Goal: Complete application form

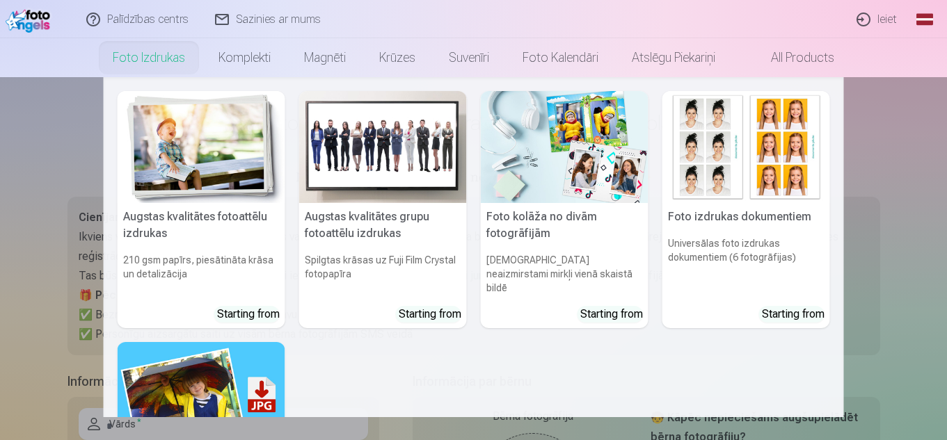
click at [29, 133] on nav "Augstas kvalitātes fotoattēlu izdrukas 210 gsm papīrs, piesātināta krāsa un det…" at bounding box center [473, 247] width 947 height 340
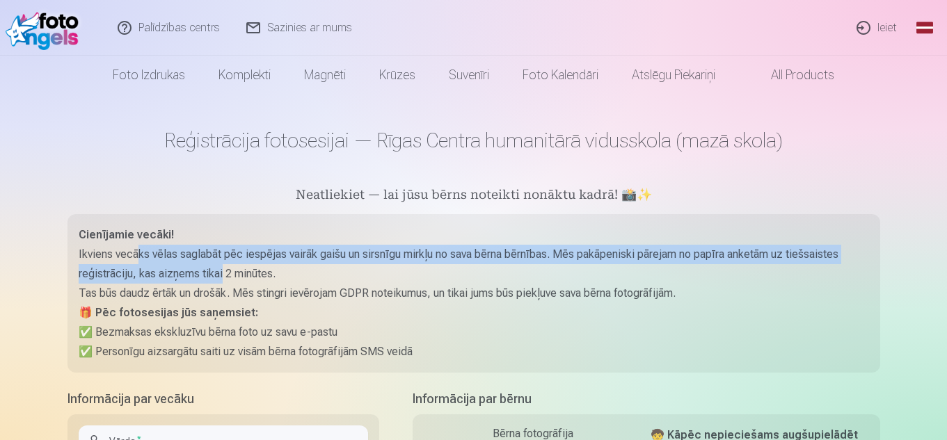
drag, startPoint x: 134, startPoint y: 254, endPoint x: 222, endPoint y: 264, distance: 88.3
click at [222, 264] on p "Ikviens vecāks vēlas saglabāt pēc iespējas vairāk gaišu un sirsnīgu mirkļu no s…" at bounding box center [474, 264] width 790 height 39
click at [223, 264] on p "Ikviens vecāks vēlas saglabāt pēc iespējas vairāk gaišu un sirsnīgu mirkļu no s…" at bounding box center [474, 264] width 790 height 39
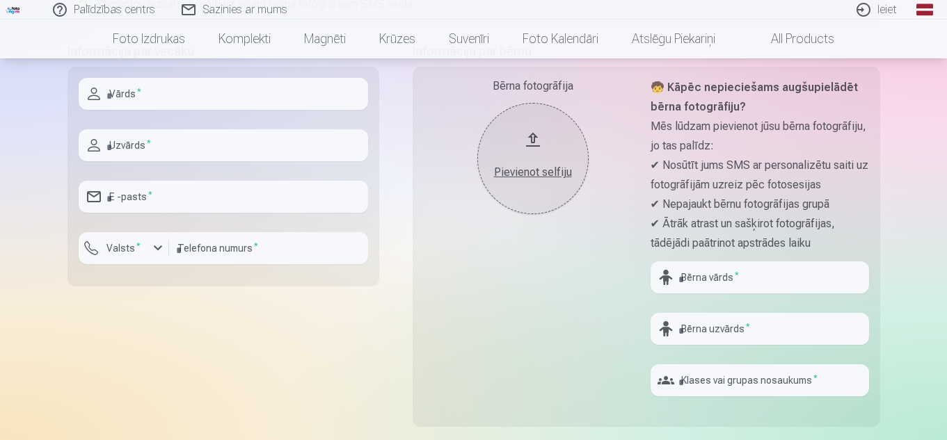
scroll to position [278, 0]
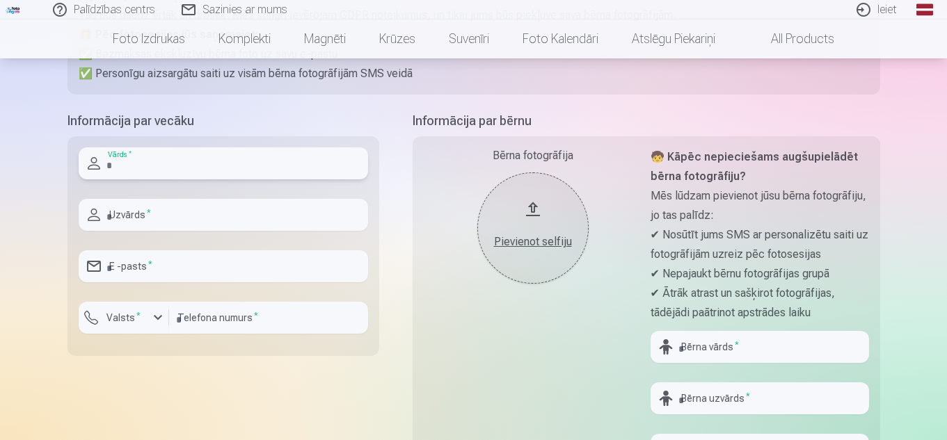
click at [231, 169] on input "text" at bounding box center [223, 163] width 289 height 32
type input "****"
type input "********"
click at [167, 274] on input "email" at bounding box center [223, 266] width 289 height 32
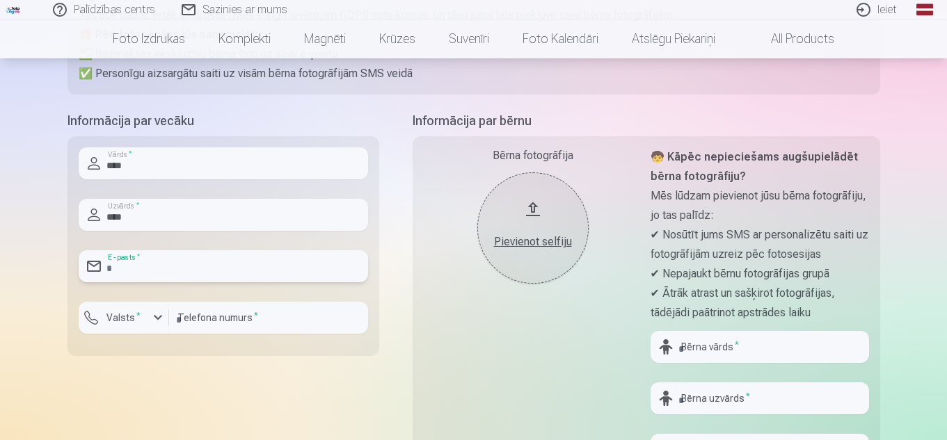
type input "**********"
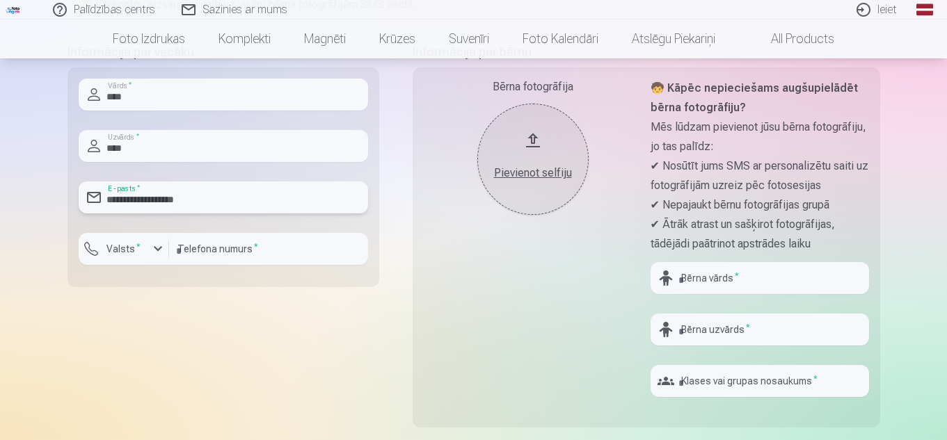
scroll to position [348, 0]
click at [765, 278] on input "text" at bounding box center [759, 278] width 218 height 32
type input "****"
drag, startPoint x: 712, startPoint y: 283, endPoint x: 621, endPoint y: 279, distance: 91.2
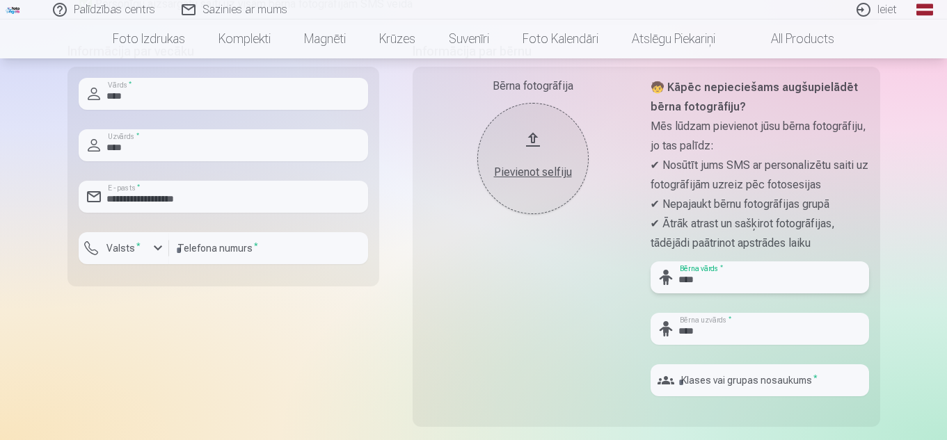
click at [621, 278] on div "Bērna fotogrāfija Pievienot selfiju 🧒 Kāpēc nepieciešams augšupielādēt bērna fo…" at bounding box center [647, 247] width 468 height 360
click at [903, 214] on div "Palīdzības centrs Sazinies ar mums Ieiet Global Latvian (lv) Lithuanian (lt) Ru…" at bounding box center [473, 303] width 947 height 1302
click at [723, 273] on input "*" at bounding box center [759, 278] width 218 height 32
type input "****"
type input "*"
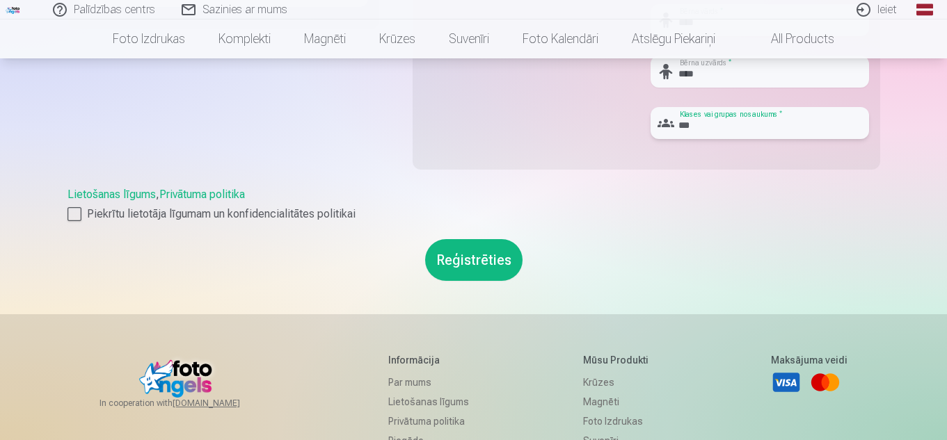
scroll to position [696, 0]
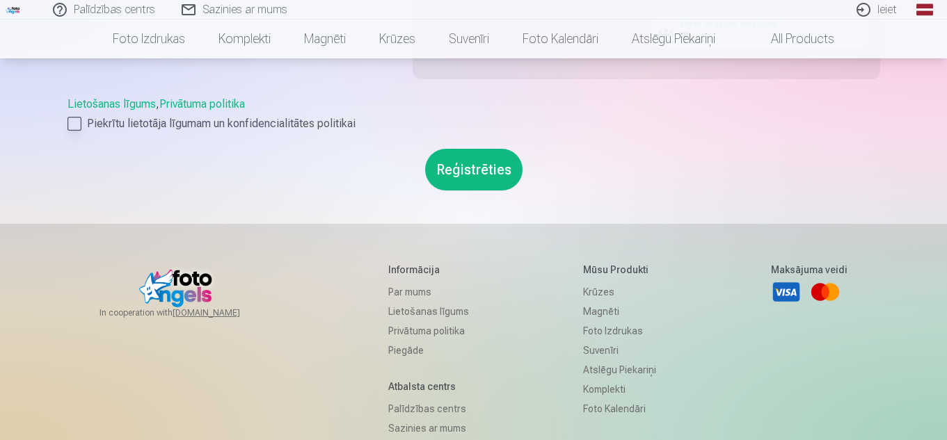
type input "***"
click at [72, 121] on div at bounding box center [74, 124] width 14 height 14
click at [459, 169] on button "Reģistrēties" at bounding box center [473, 170] width 97 height 42
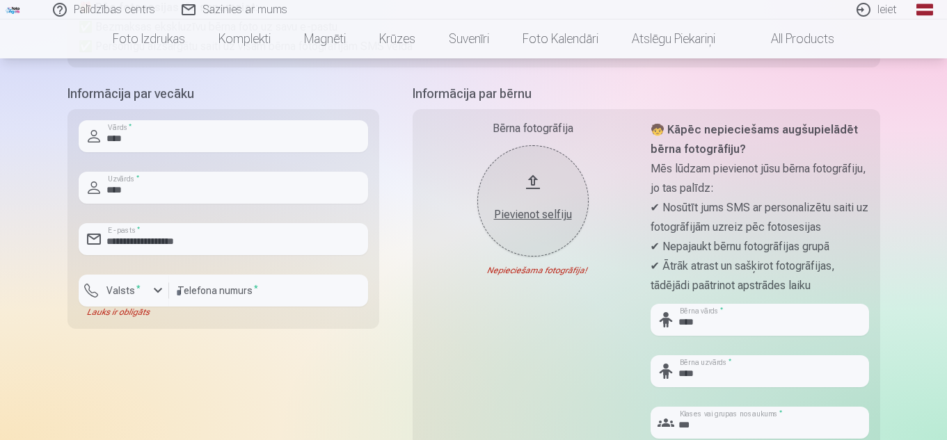
scroll to position [278, 0]
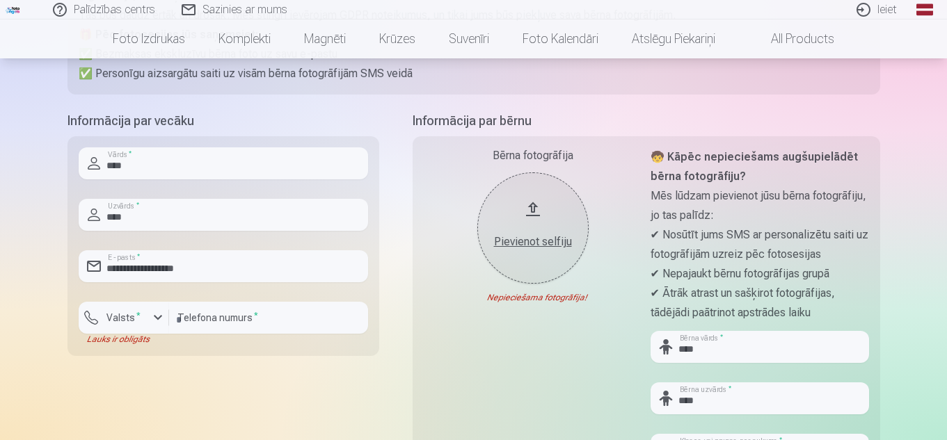
click at [552, 244] on div "Pievienot selfiju" at bounding box center [532, 242] width 83 height 17
click at [526, 246] on div "Pievienot selfiju" at bounding box center [532, 242] width 83 height 17
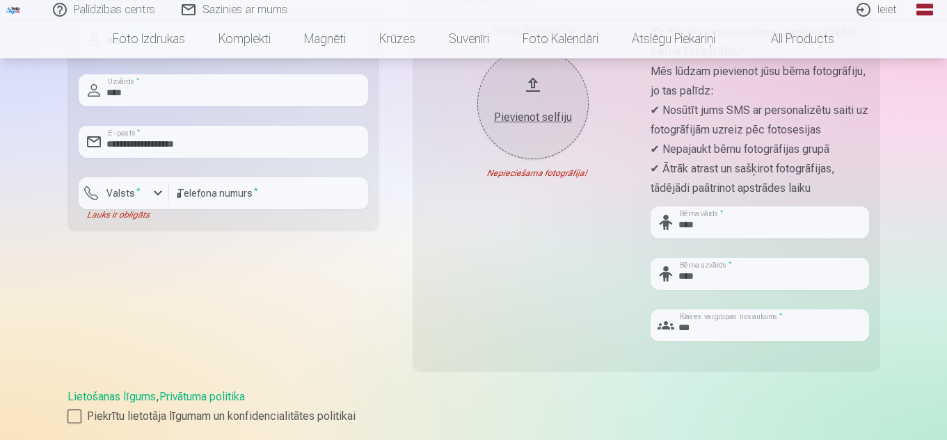
scroll to position [417, 0]
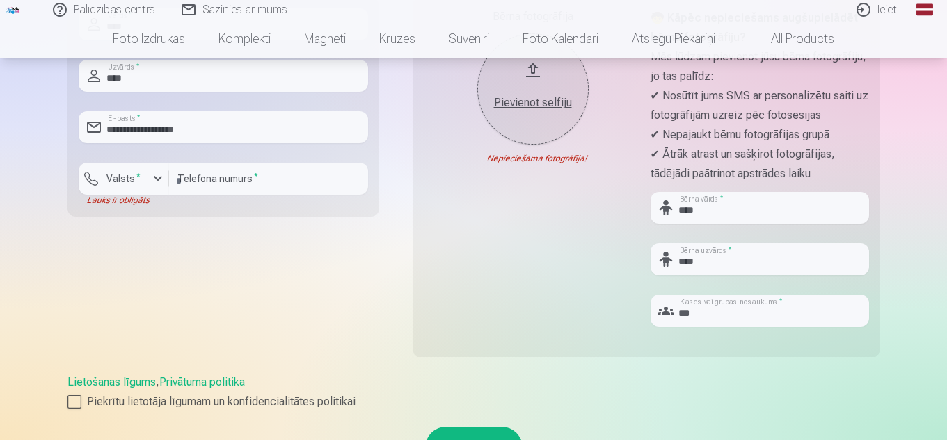
click at [539, 103] on div "Pievienot selfiju" at bounding box center [532, 103] width 83 height 17
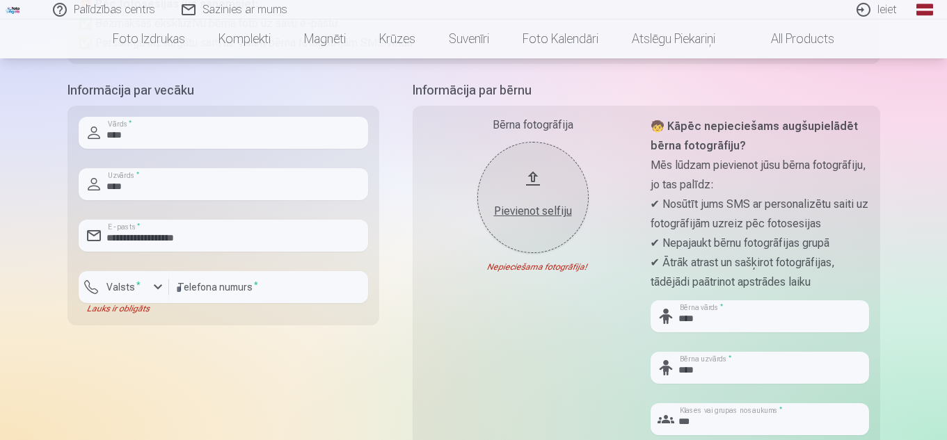
scroll to position [278, 0]
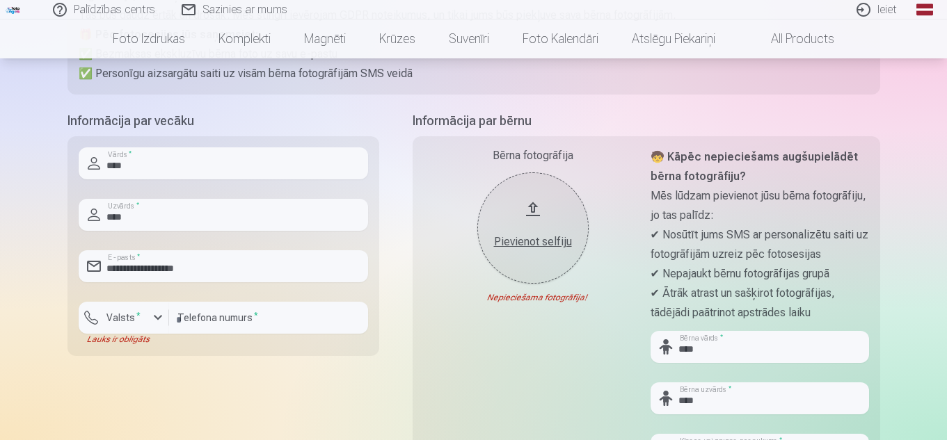
click at [543, 233] on div "Pievienot selfiju" at bounding box center [532, 237] width 83 height 25
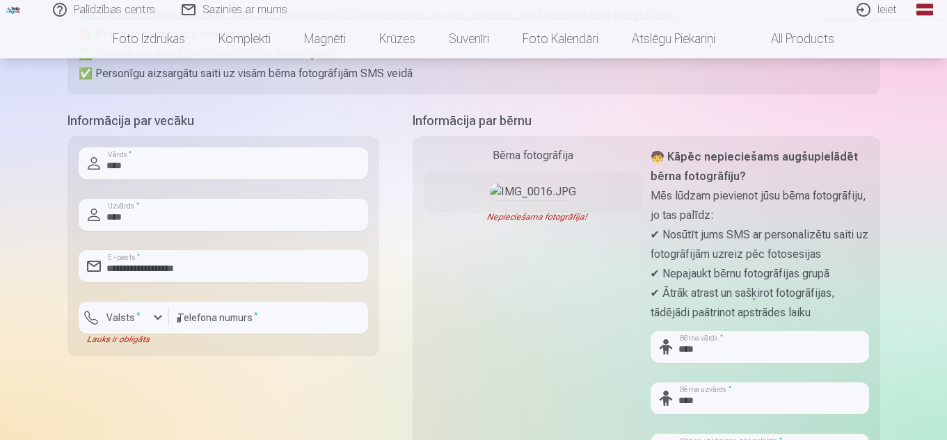
click at [519, 200] on img at bounding box center [533, 192] width 86 height 17
click at [517, 211] on div at bounding box center [533, 192] width 218 height 39
click at [524, 200] on img at bounding box center [533, 192] width 86 height 17
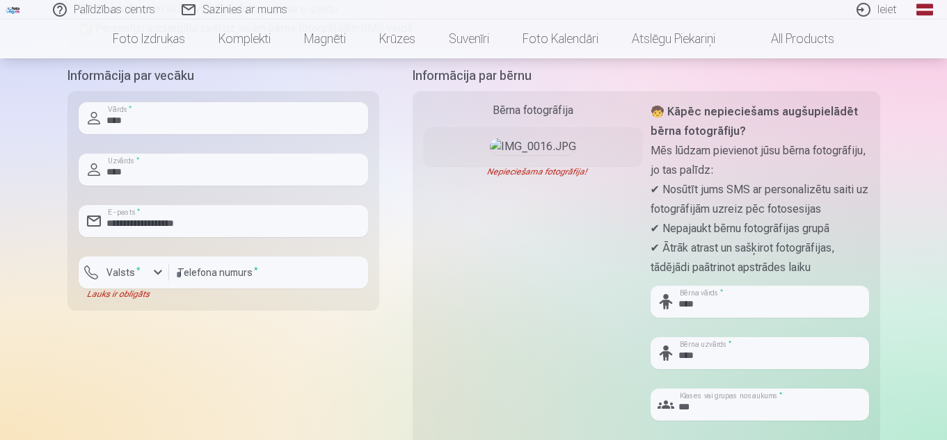
scroll to position [348, 0]
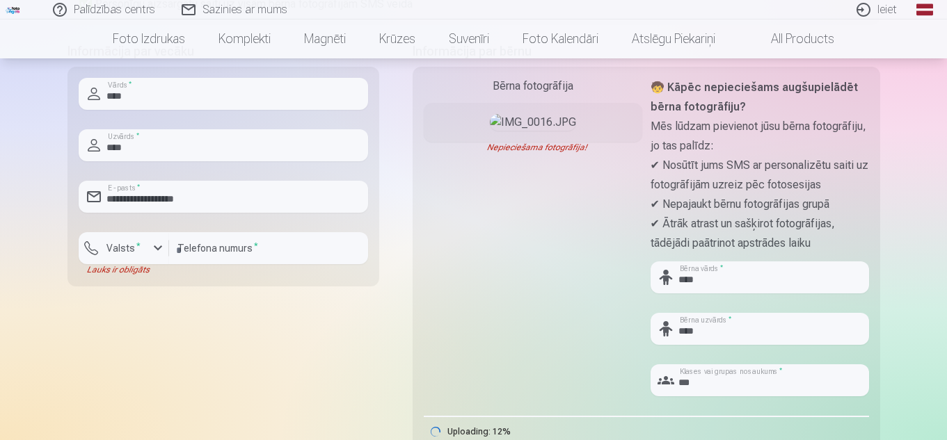
click at [525, 131] on img at bounding box center [533, 122] width 86 height 17
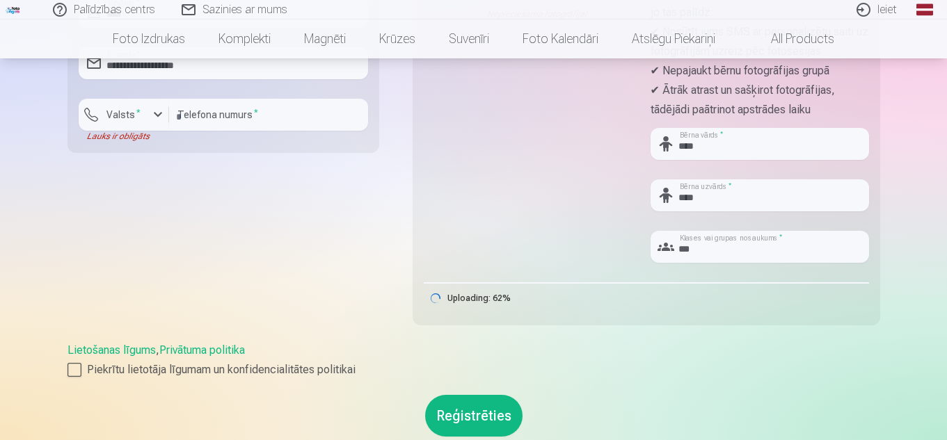
scroll to position [487, 0]
